Goal: Task Accomplishment & Management: Manage account settings

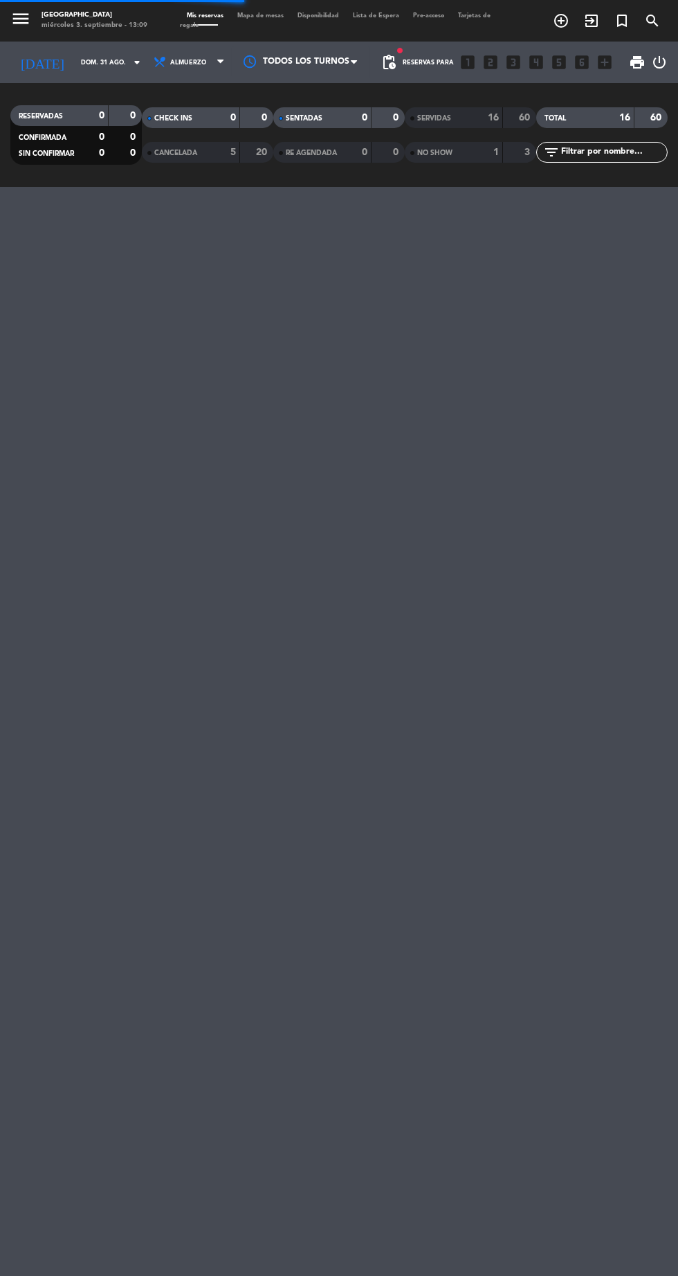
click at [129, 58] on icon "arrow_drop_down" at bounding box center [137, 62] width 17 height 17
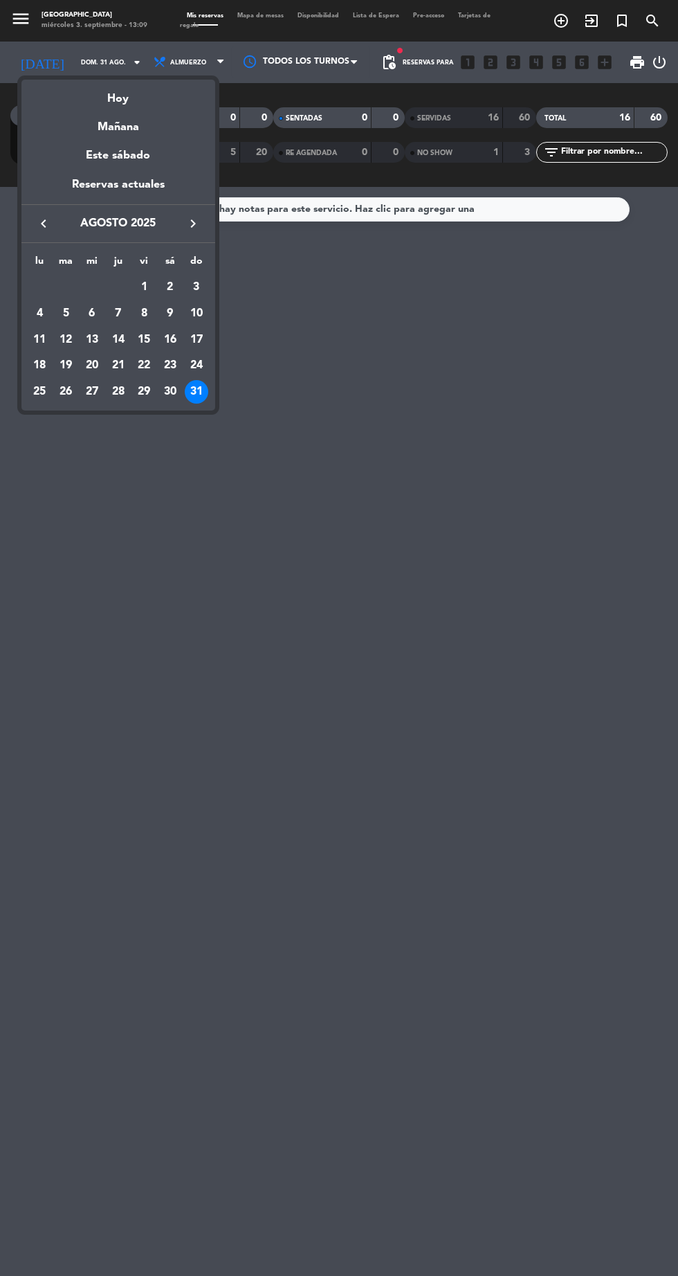
click at [197, 216] on icon "keyboard_arrow_right" at bounding box center [193, 223] width 17 height 17
click at [144, 313] on div "5" at bounding box center [144, 314] width 24 height 24
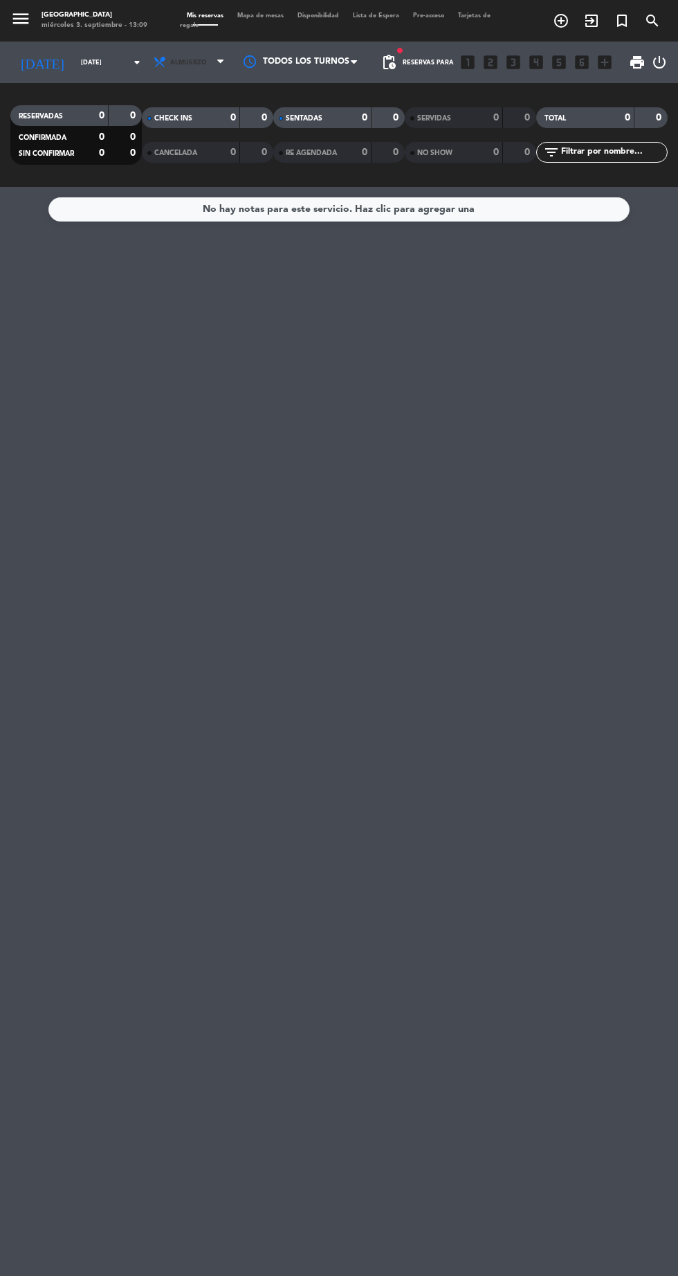
click at [195, 71] on span "Almuerzo" at bounding box center [190, 62] width 83 height 30
click at [206, 157] on div "menu [GEOGRAPHIC_DATA] [DATE] 3. septiembre - 13:09 Mis reservas Mapa de mesas …" at bounding box center [339, 93] width 678 height 187
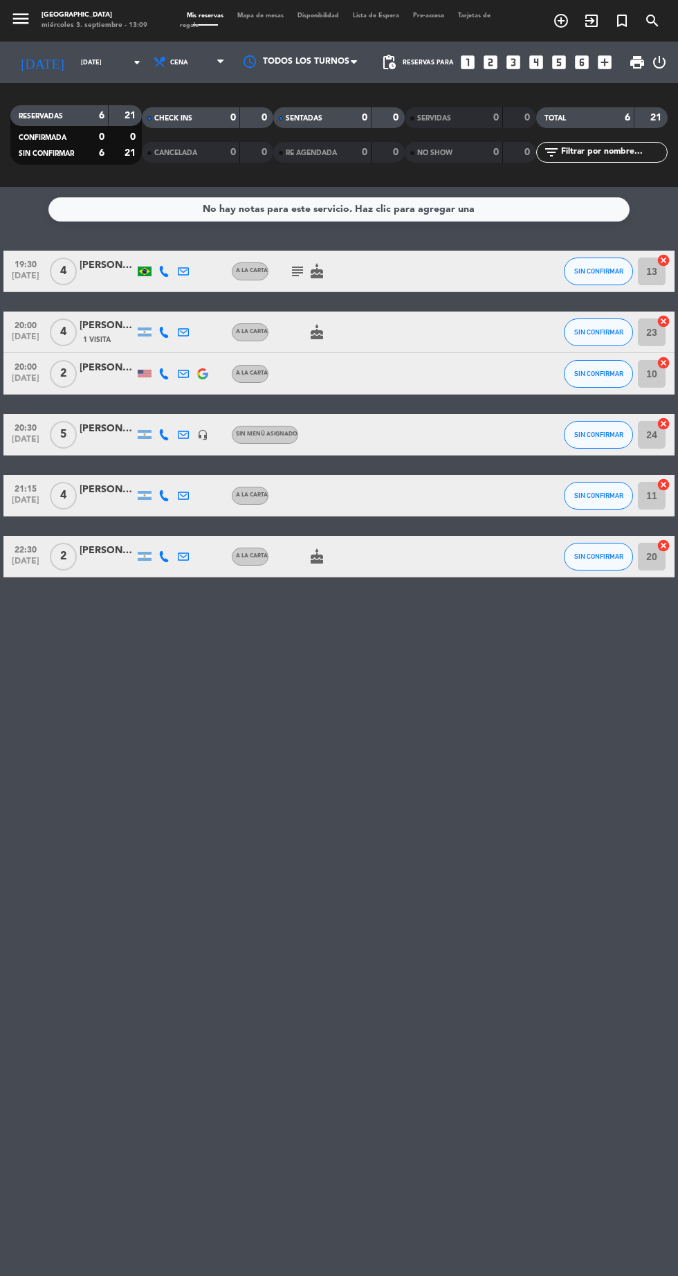
click at [110, 62] on input "[DATE]" at bounding box center [117, 62] width 87 height 21
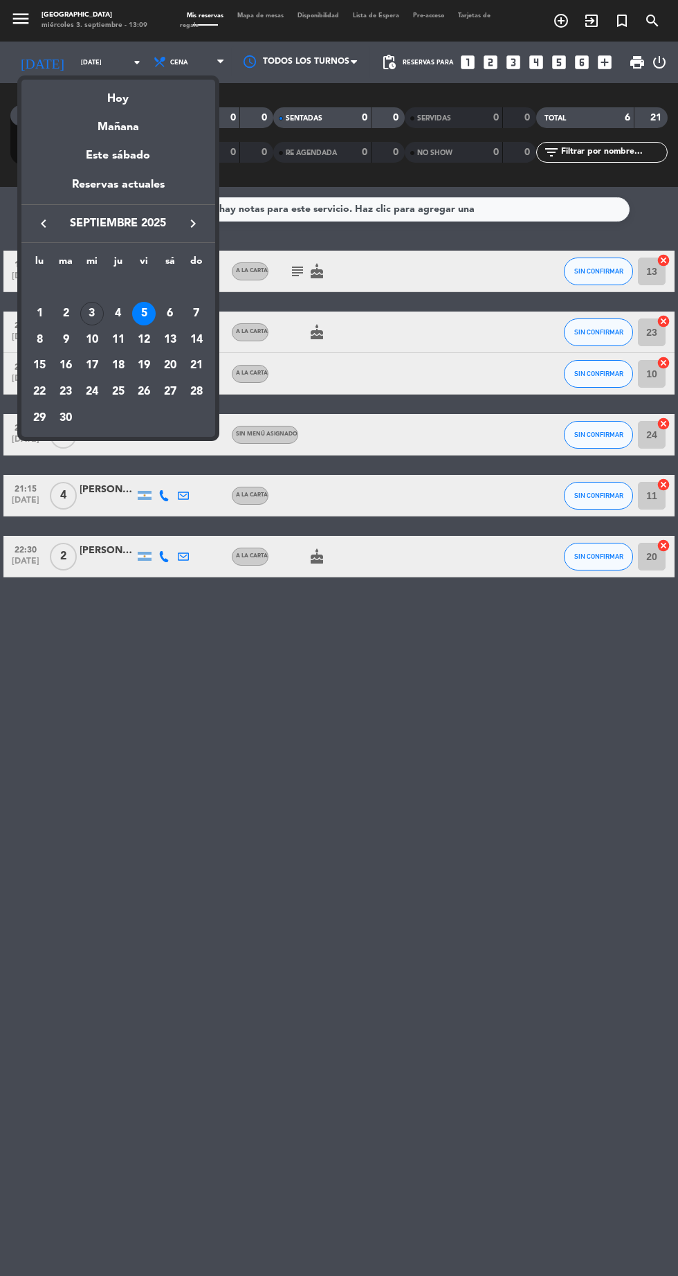
click at [144, 313] on div "5" at bounding box center [144, 314] width 24 height 24
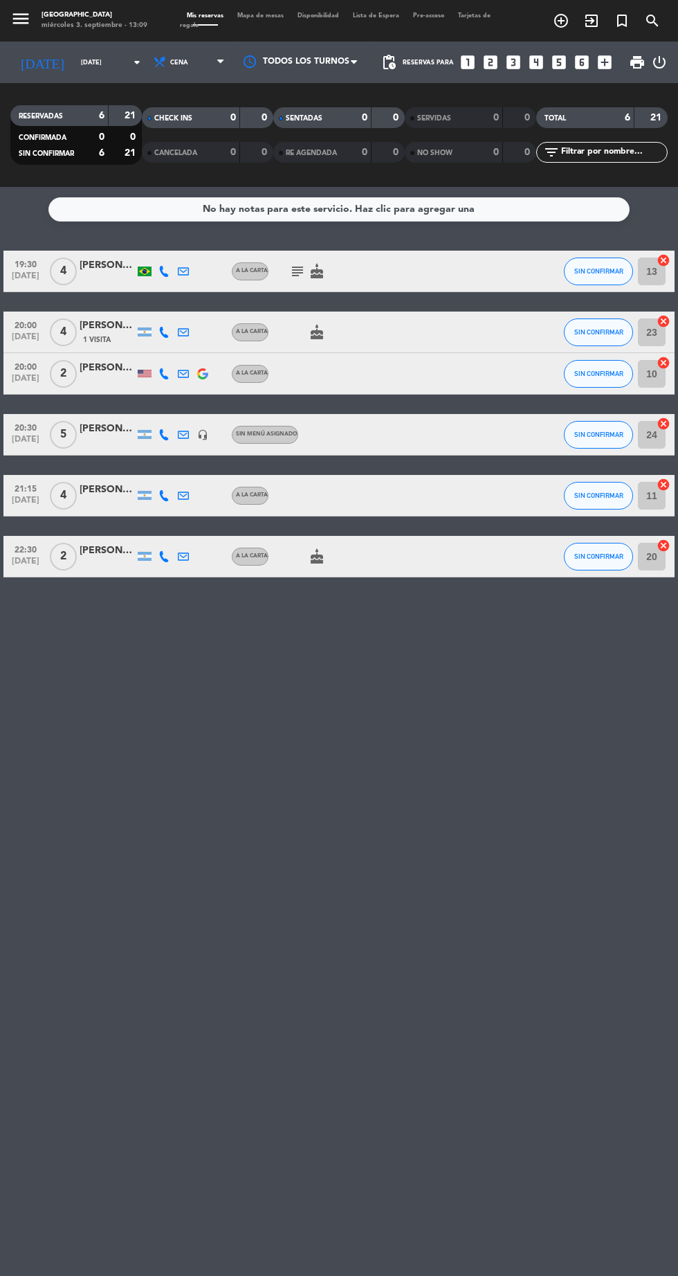
click at [99, 68] on input "[DATE]" at bounding box center [117, 62] width 87 height 21
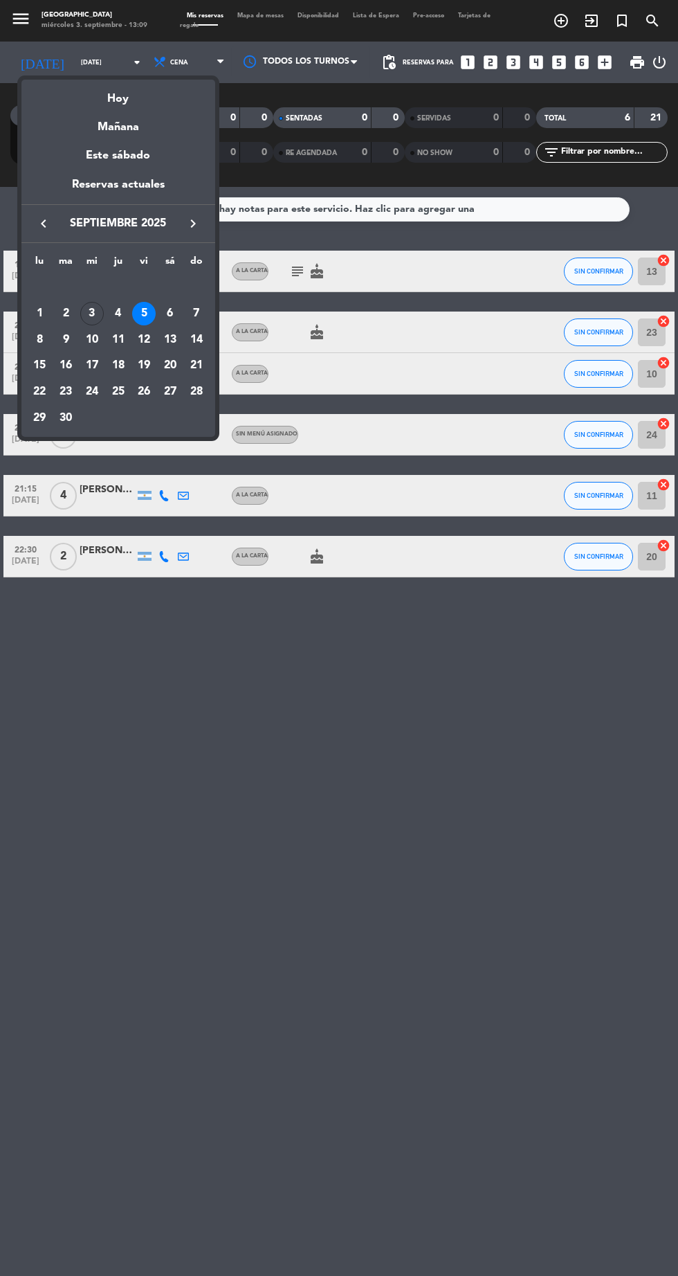
click at [144, 313] on div "5" at bounding box center [144, 314] width 24 height 24
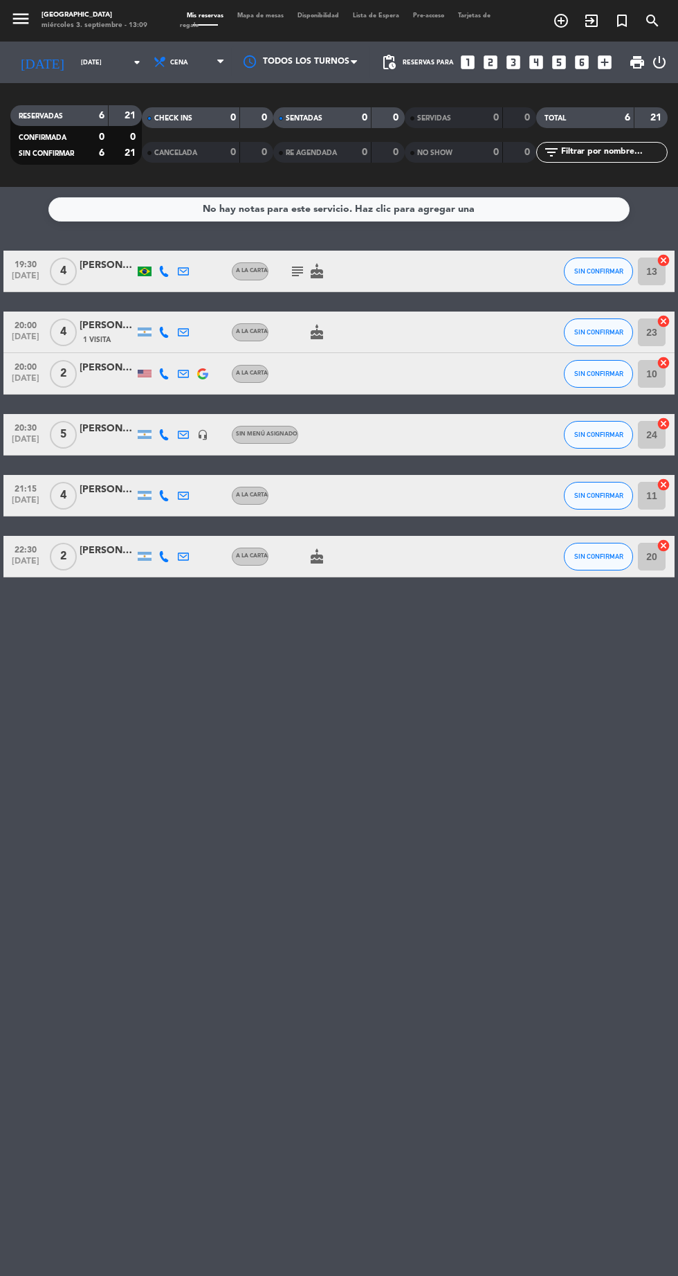
click at [91, 66] on input "[DATE]" at bounding box center [117, 62] width 87 height 21
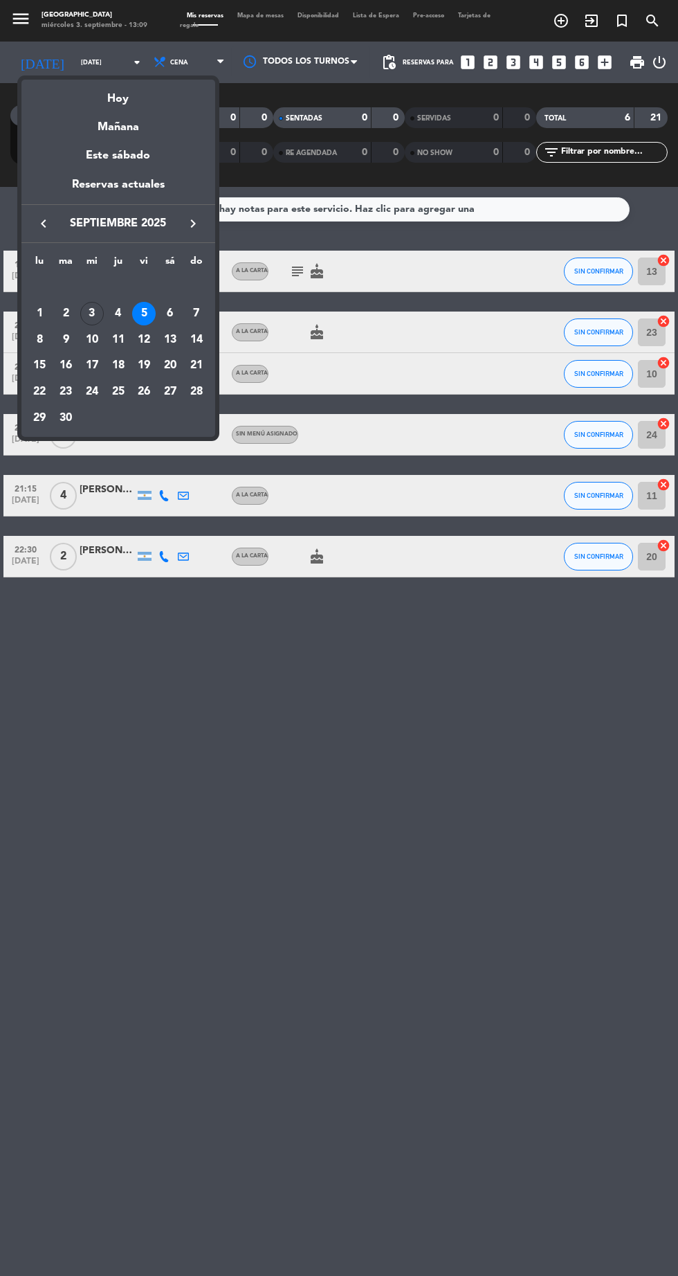
click at [118, 318] on div "4" at bounding box center [119, 314] width 24 height 24
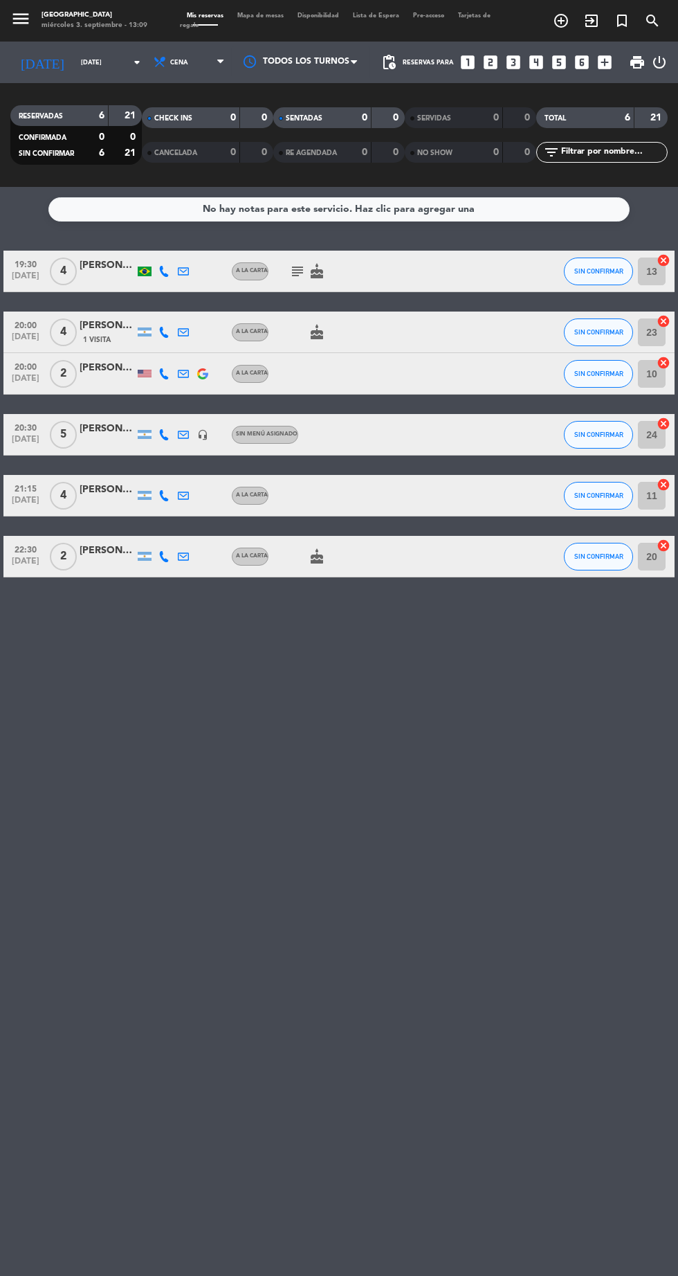
type input "[DEMOGRAPHIC_DATA][DATE]"
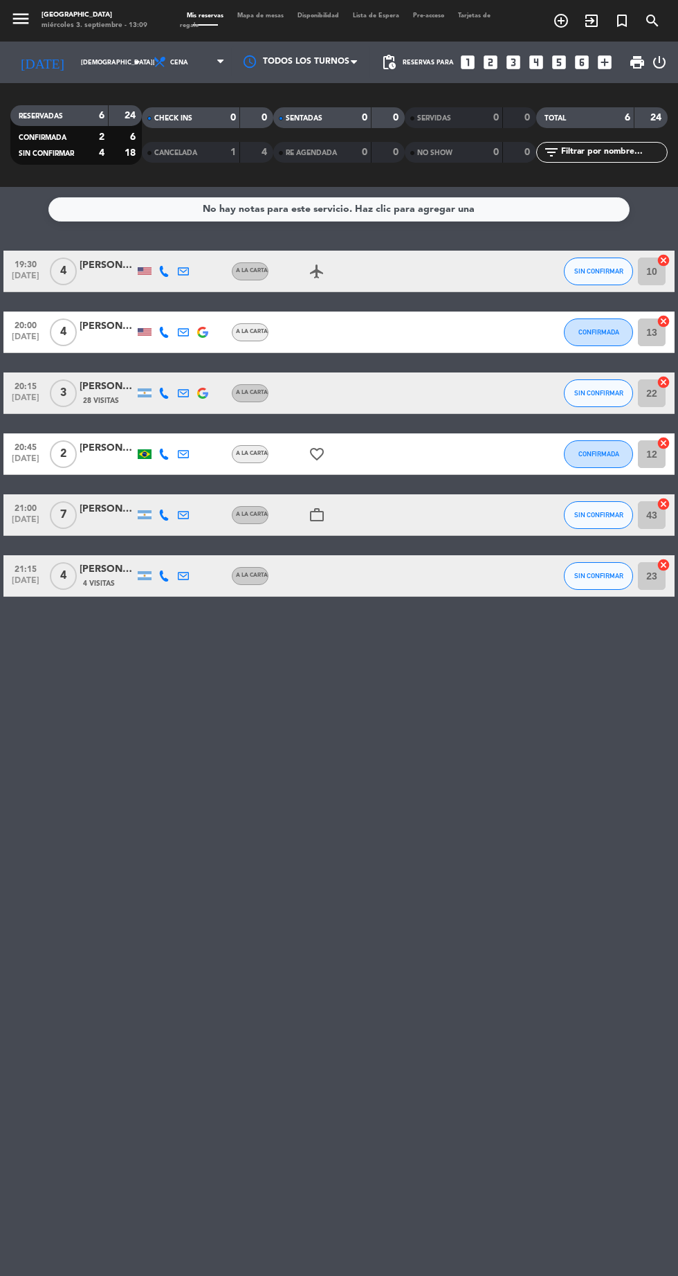
click at [124, 525] on div at bounding box center [107, 522] width 55 height 11
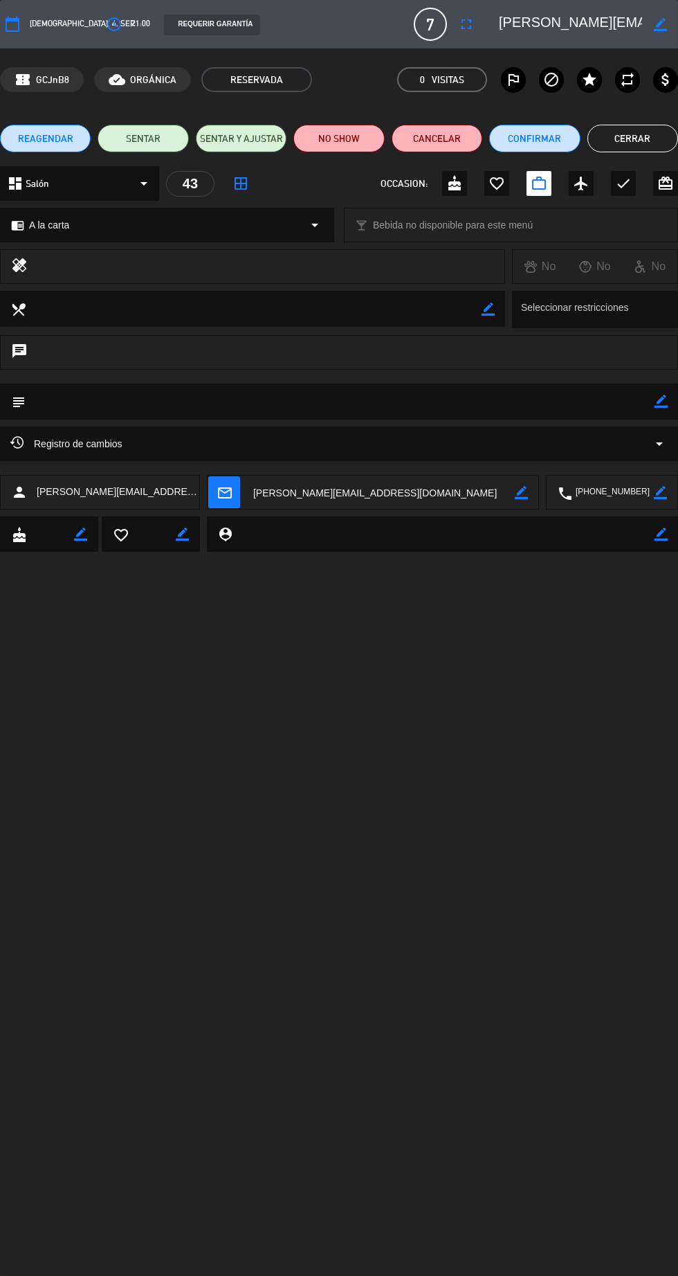
click at [106, 31] on icon "access_time" at bounding box center [114, 24] width 17 height 17
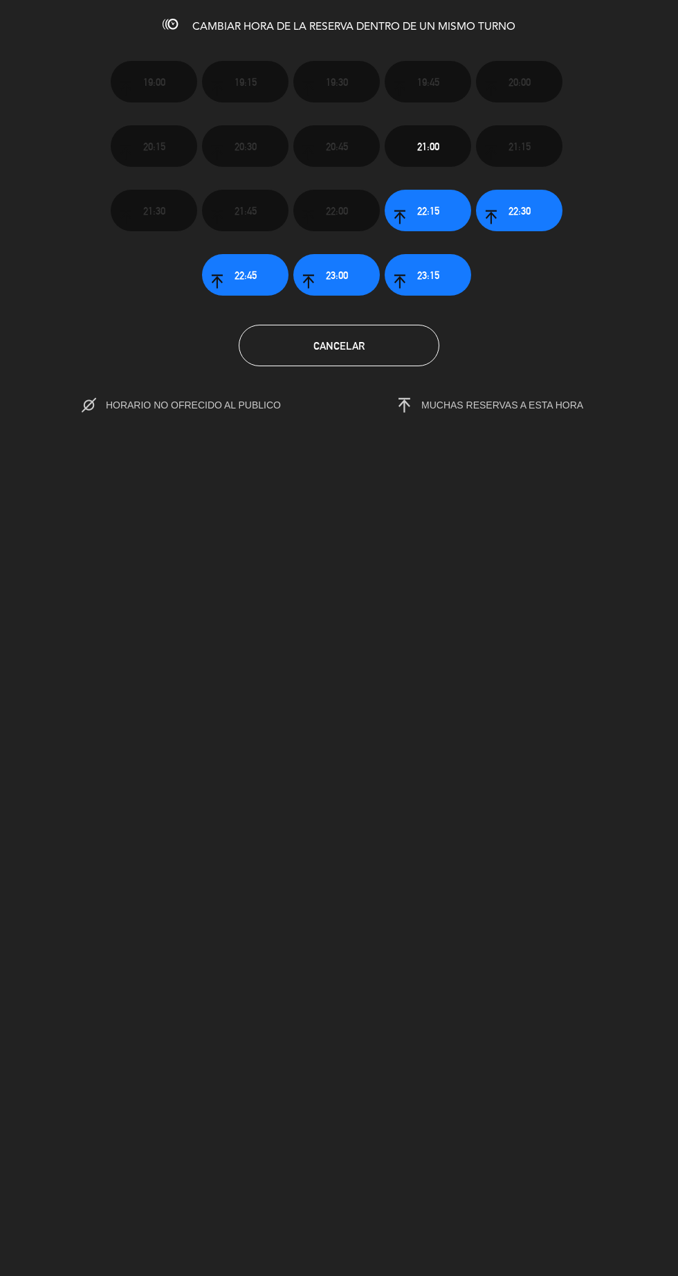
click at [389, 713] on div "CAMBIAR HORA DE LA RESERVA DENTRO DE UN MISMO TURNO 19:00 19:15 19:30 19:45 20:…" at bounding box center [339, 638] width 678 height 1276
